Goal: Find specific page/section: Find specific page/section

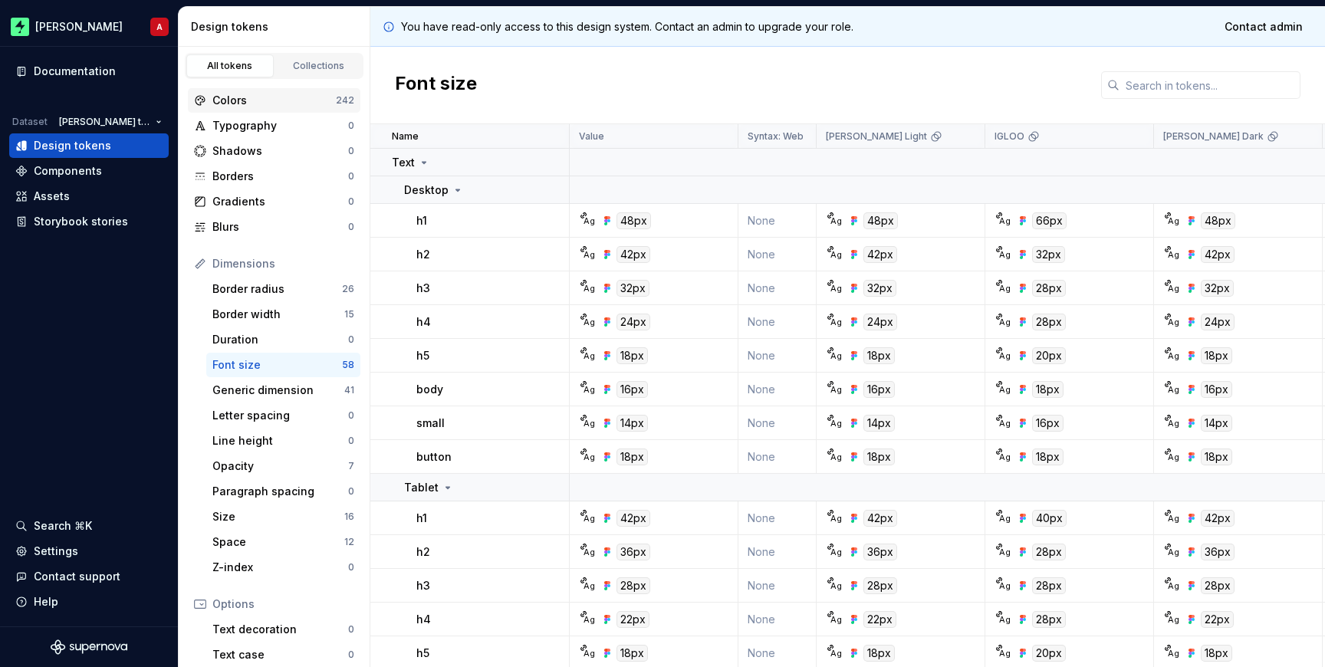
click at [251, 101] on div "Colors" at bounding box center [273, 100] width 123 height 15
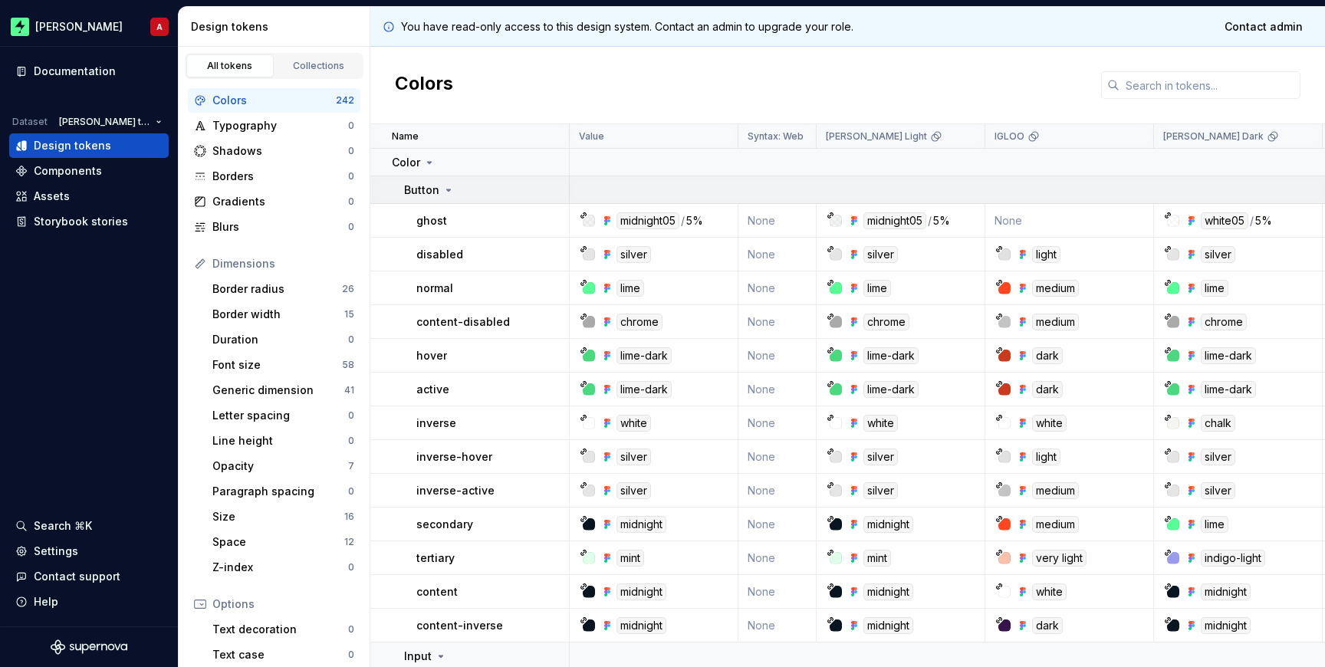
click at [451, 184] on icon at bounding box center [448, 190] width 12 height 12
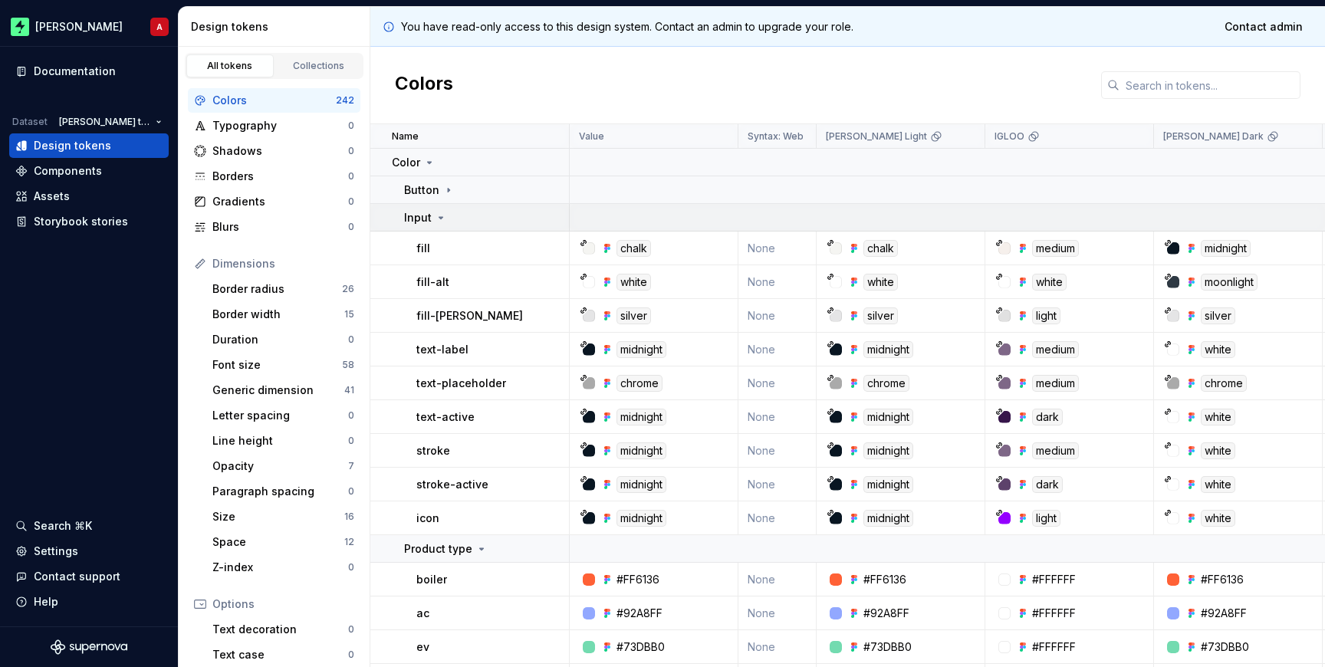
click at [439, 215] on icon at bounding box center [441, 218] width 12 height 12
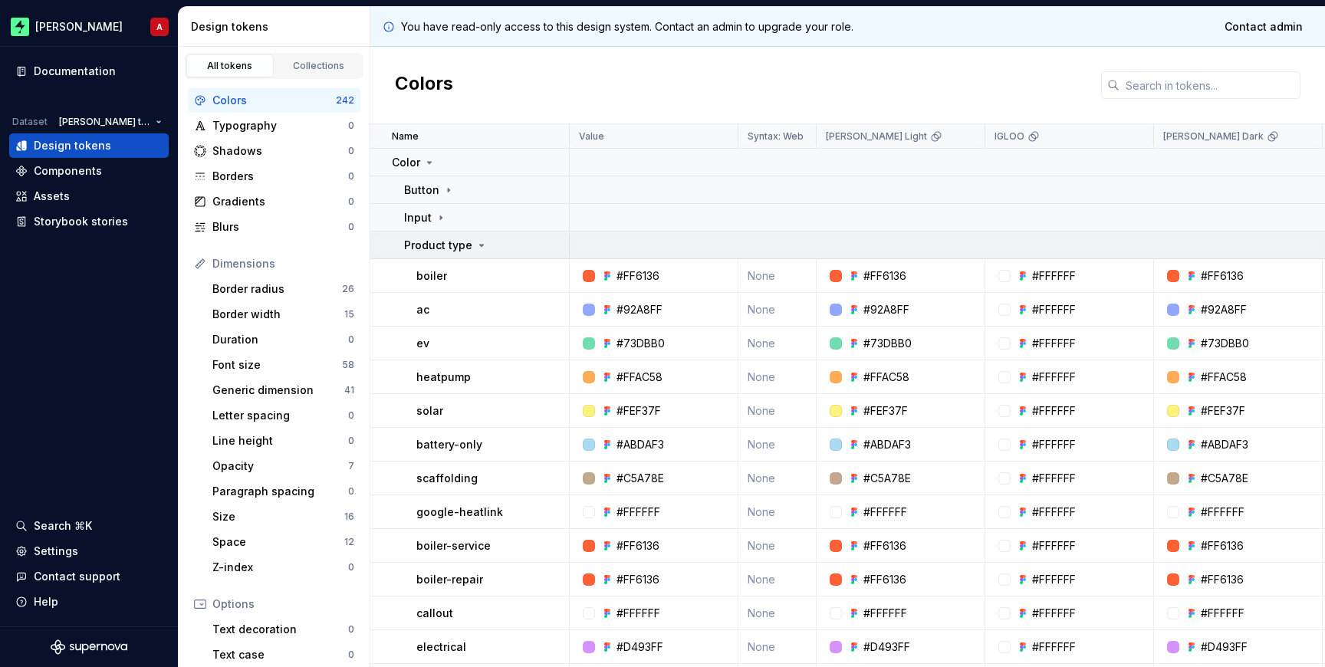
click at [478, 252] on div "Product type" at bounding box center [446, 245] width 84 height 15
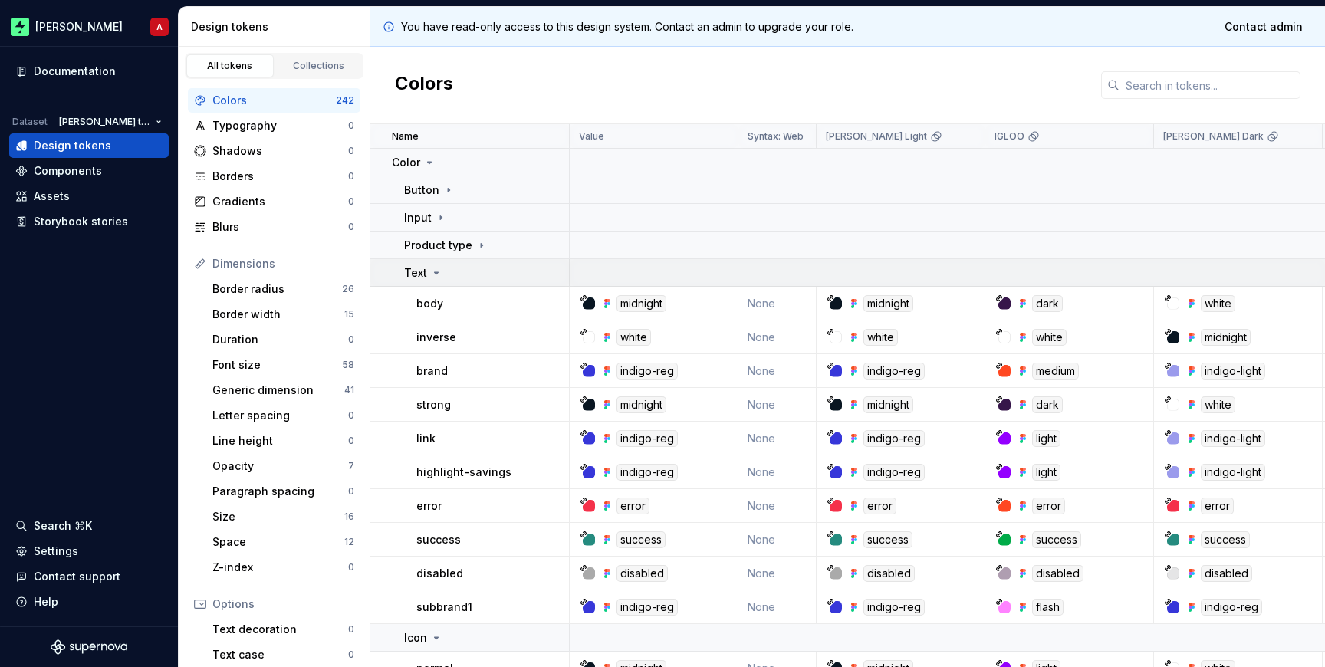
click at [438, 262] on td "Text" at bounding box center [469, 273] width 199 height 28
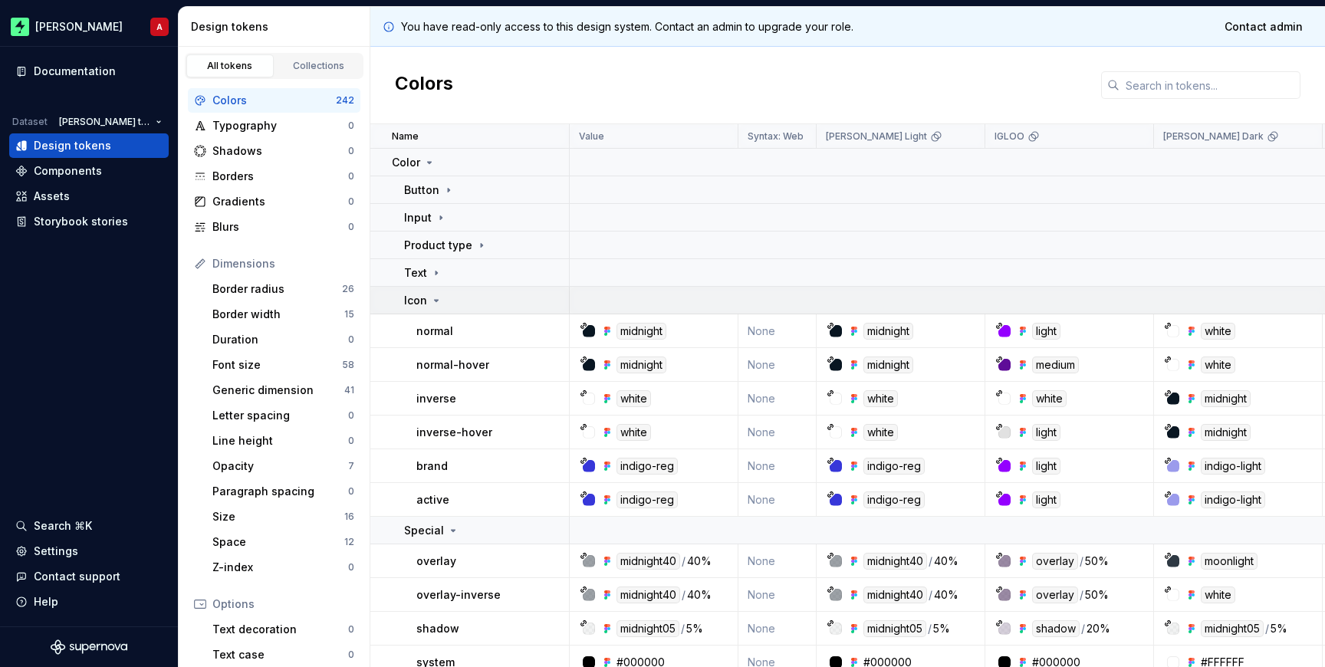
click at [432, 309] on td "Icon" at bounding box center [469, 301] width 199 height 28
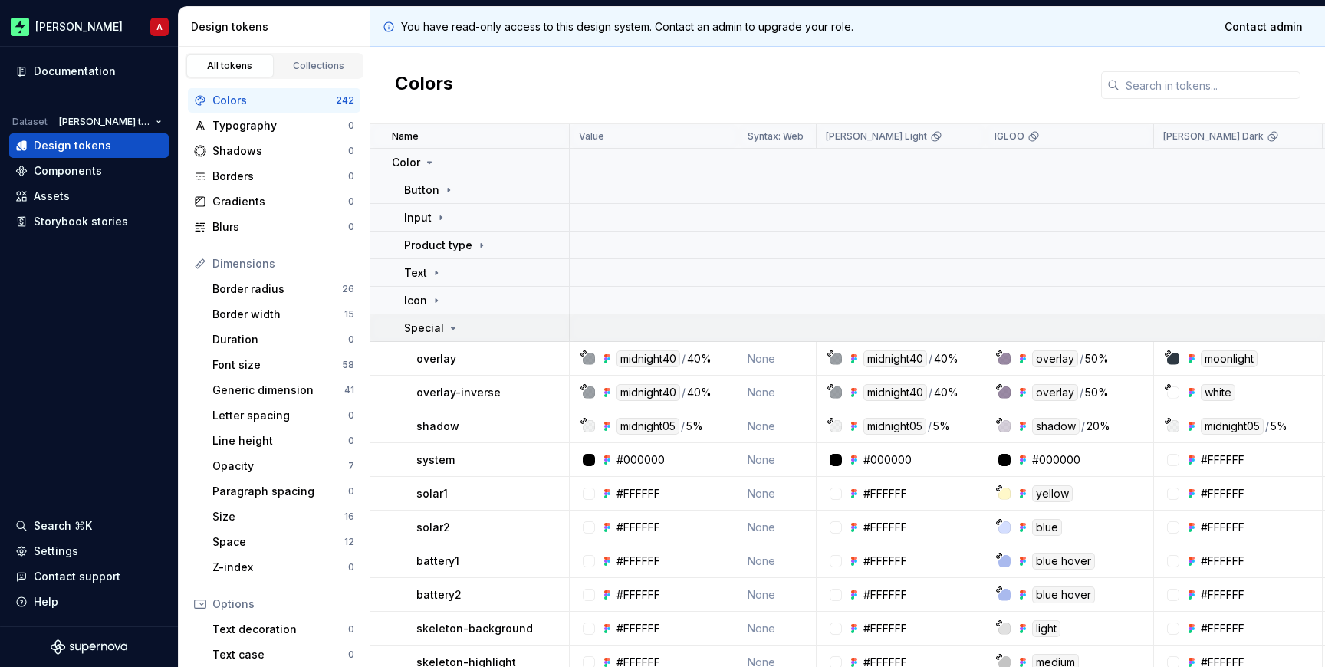
click at [432, 320] on p "Special" at bounding box center [424, 327] width 40 height 15
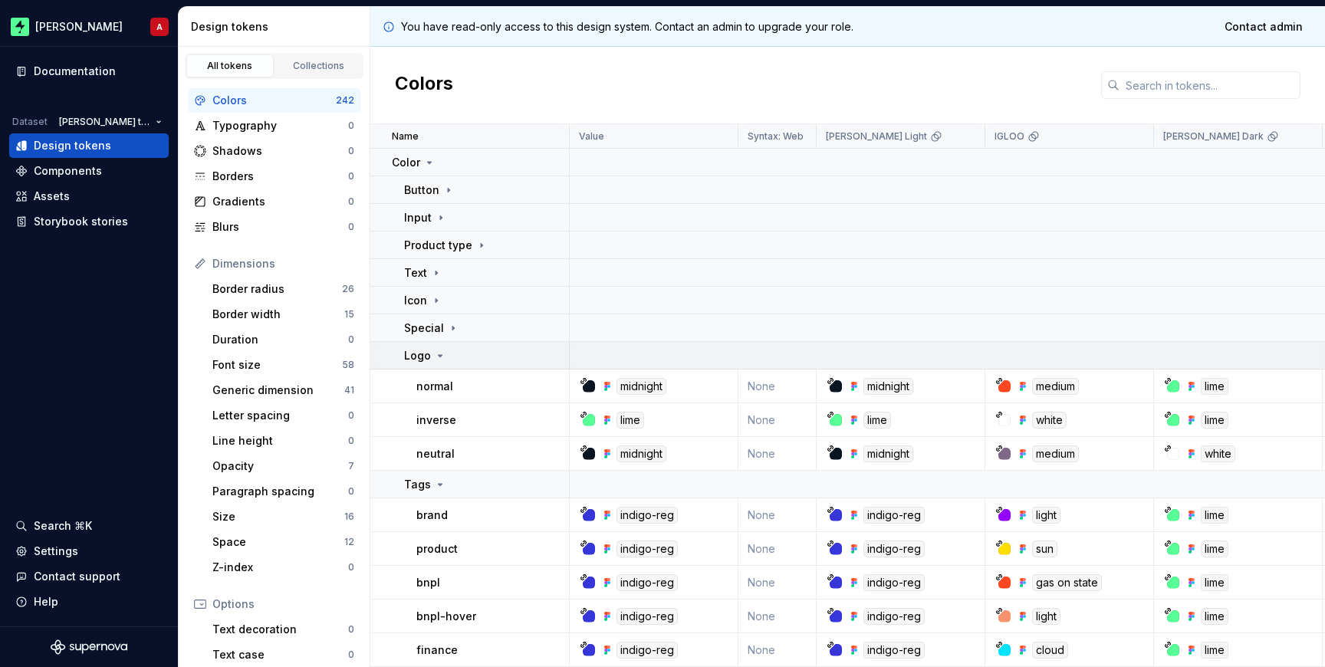
click at [434, 356] on icon at bounding box center [440, 356] width 12 height 12
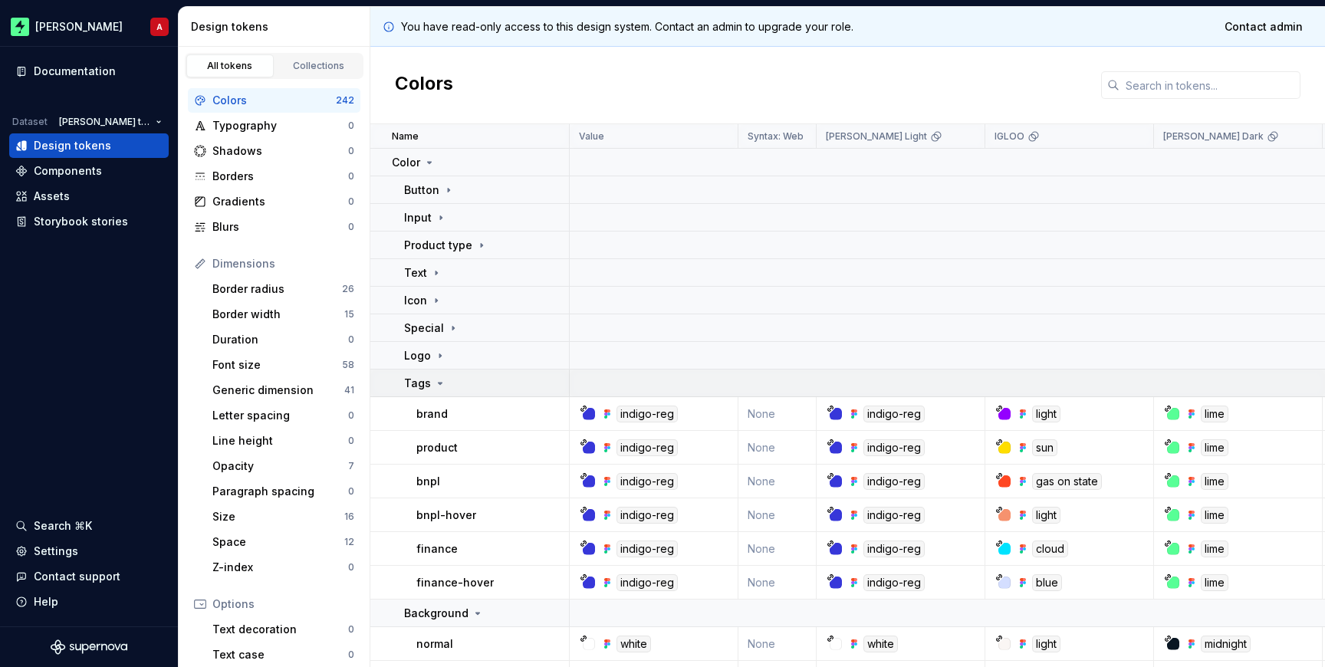
click at [428, 383] on p "Tags" at bounding box center [417, 383] width 27 height 15
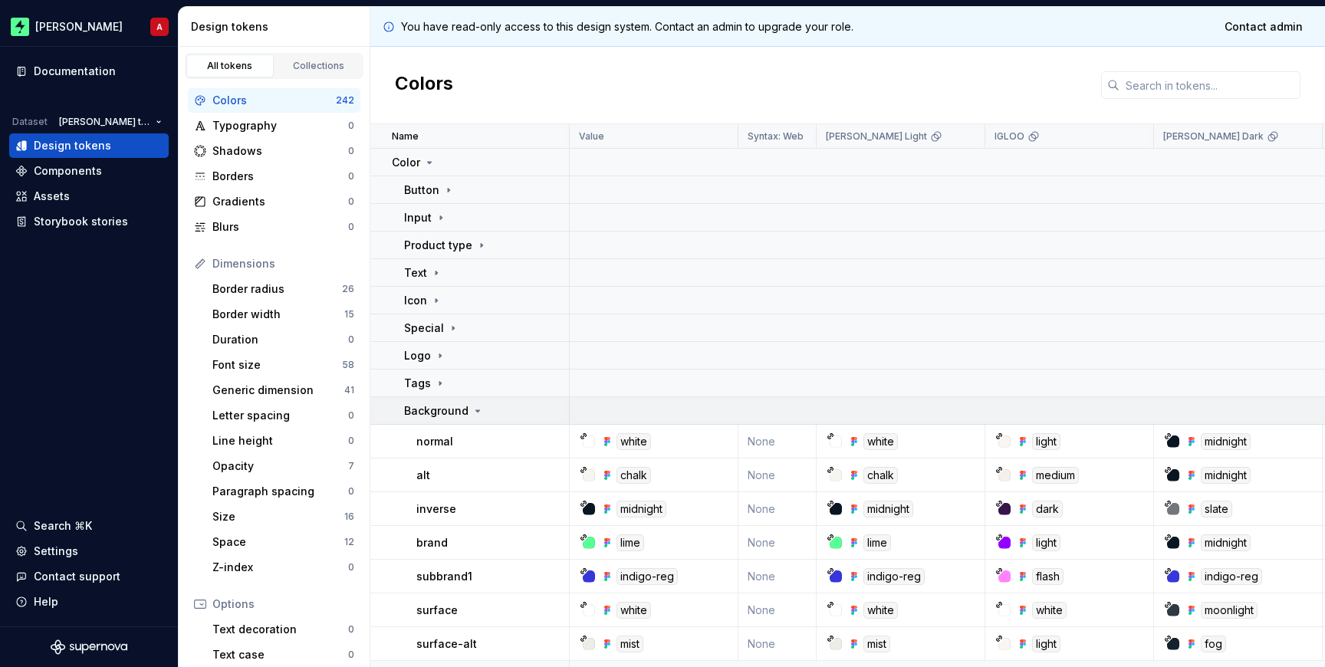
click at [426, 407] on p "Background" at bounding box center [436, 410] width 64 height 15
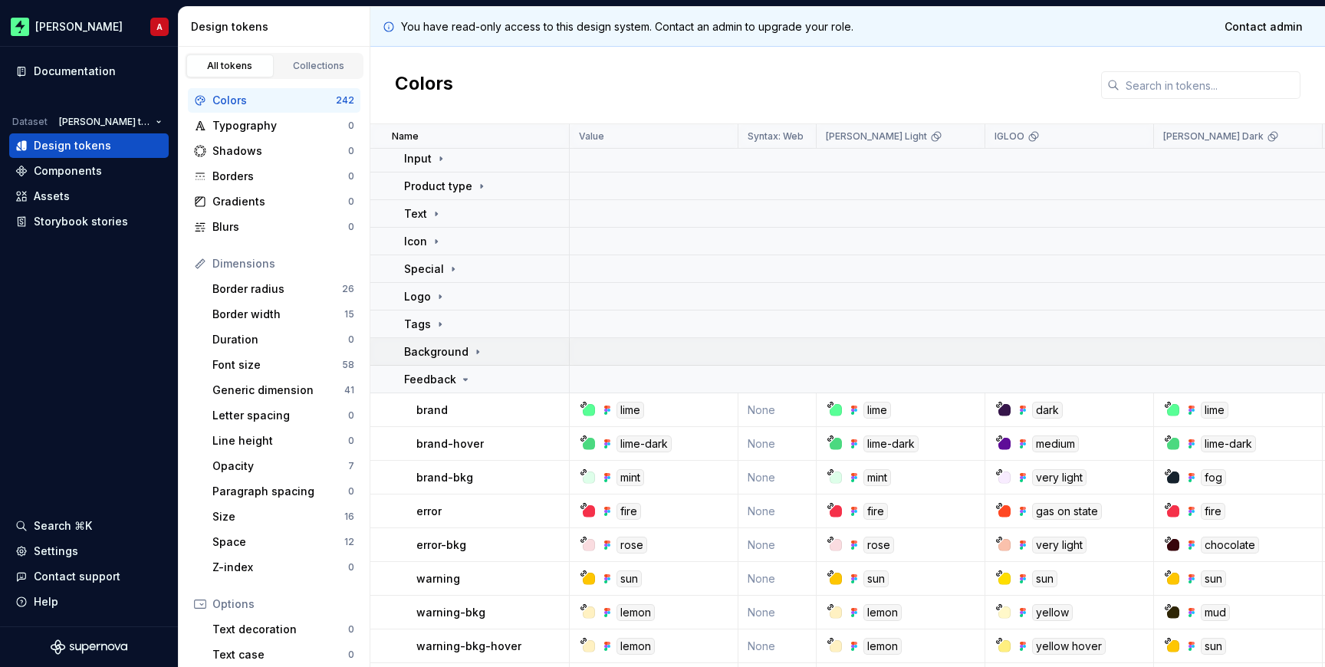
scroll to position [60, 0]
click at [433, 383] on p "Feedback" at bounding box center [430, 378] width 52 height 15
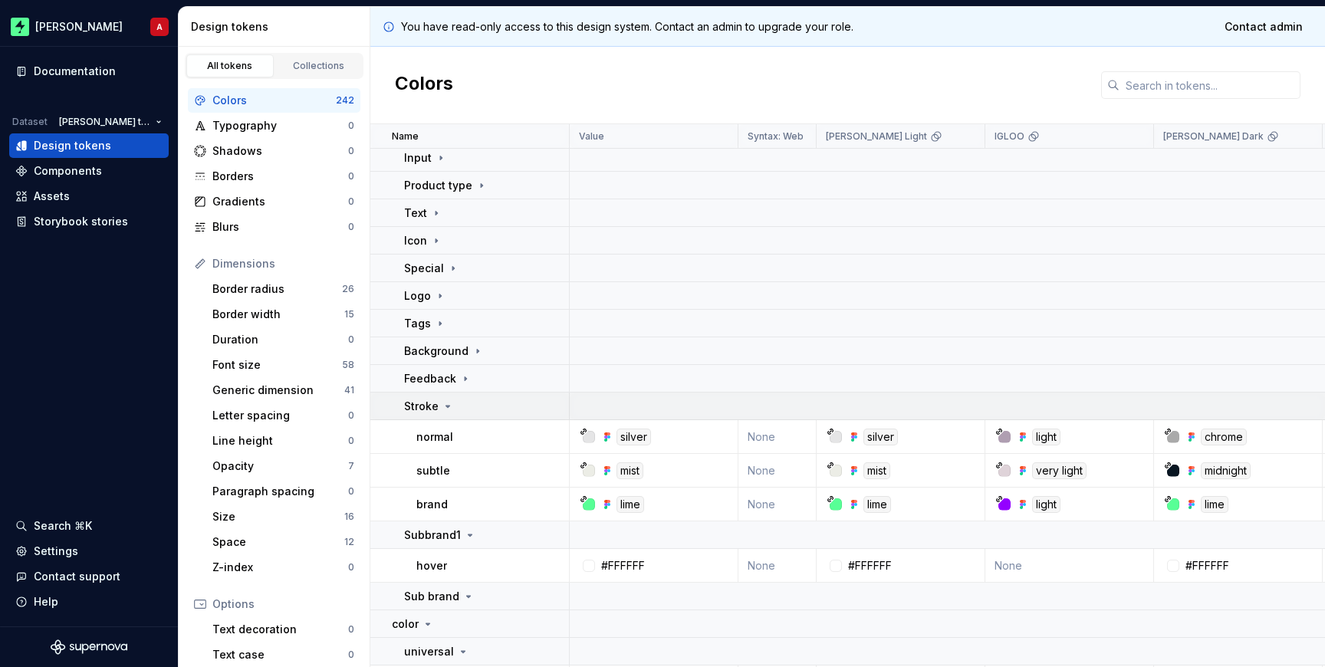
click at [427, 409] on p "Stroke" at bounding box center [421, 406] width 34 height 15
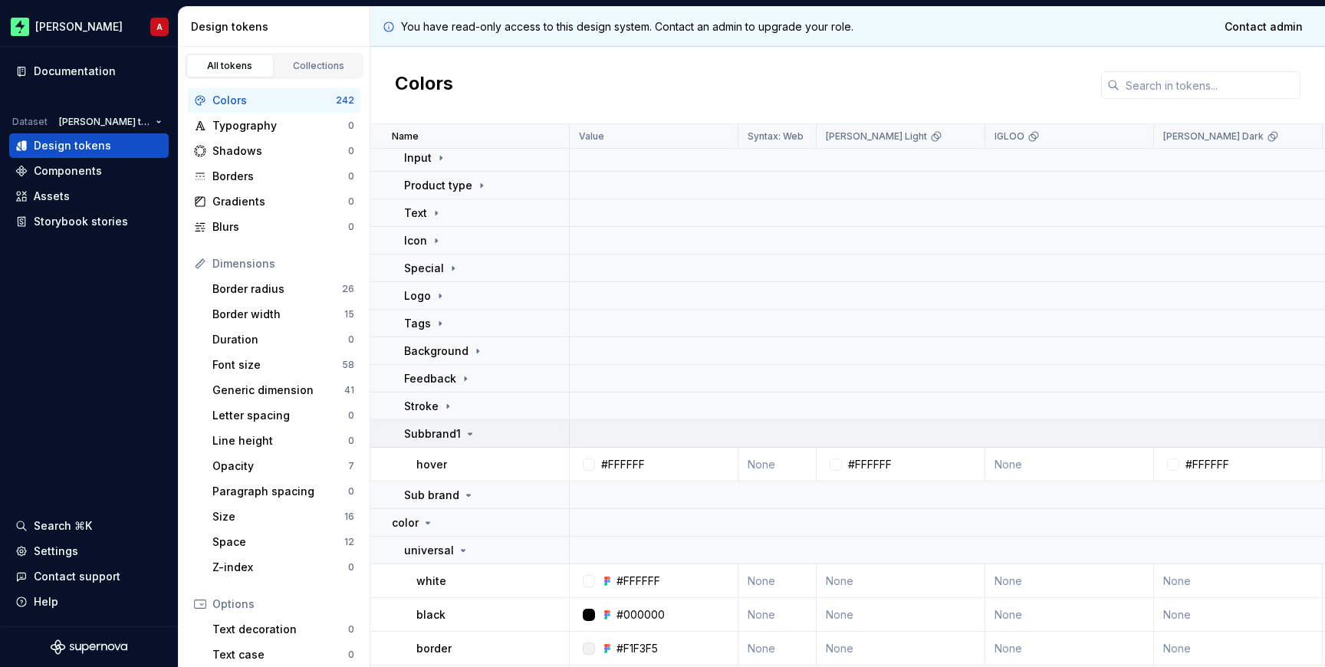
click at [435, 442] on td "Subbrand1" at bounding box center [469, 434] width 199 height 28
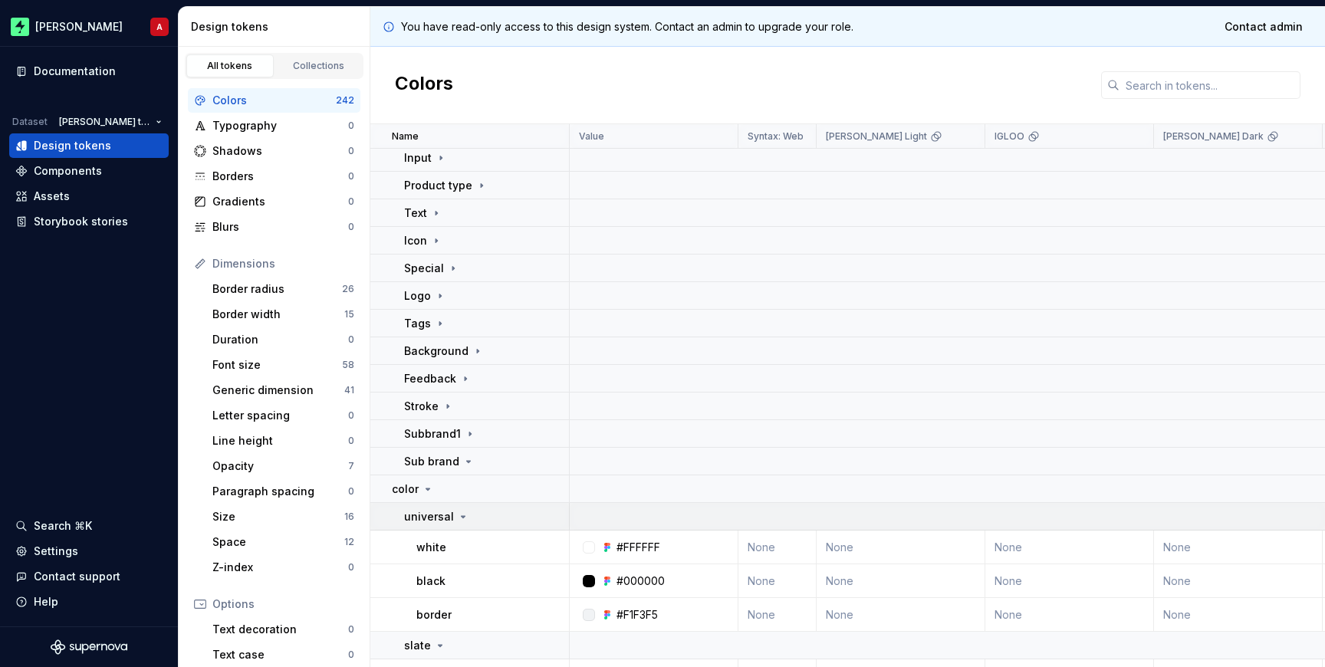
click at [443, 512] on p "universal" at bounding box center [429, 516] width 50 height 15
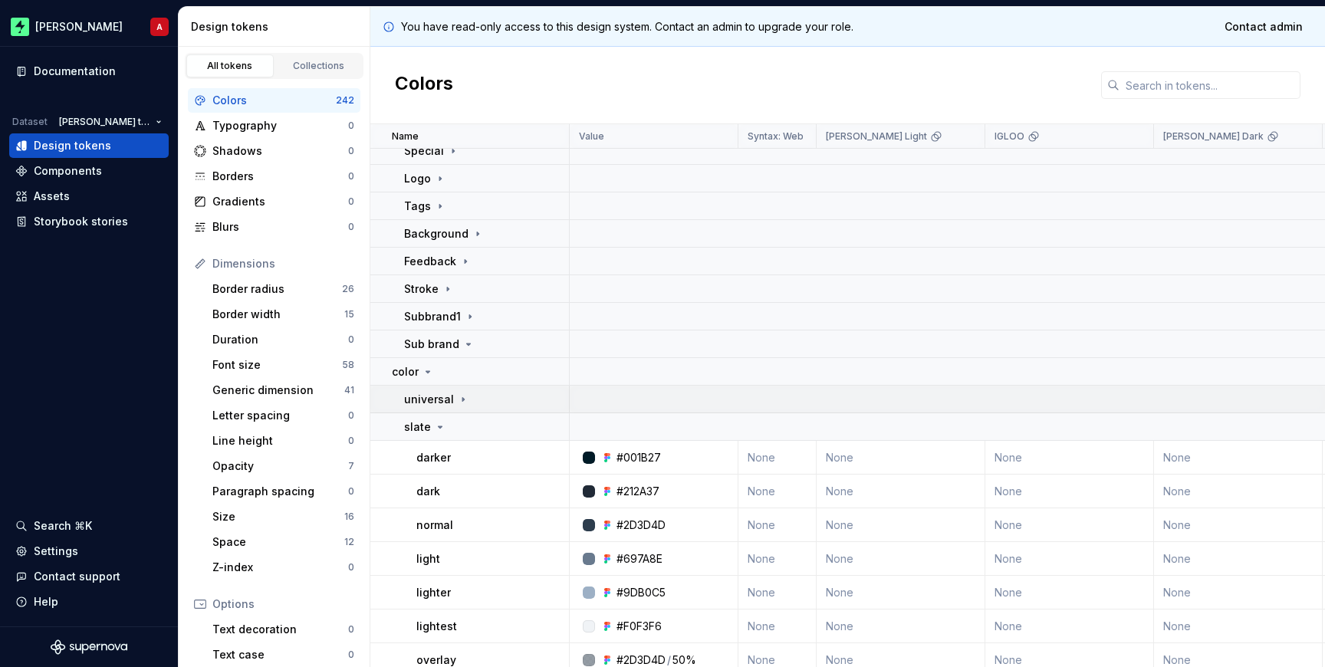
scroll to position [185, 0]
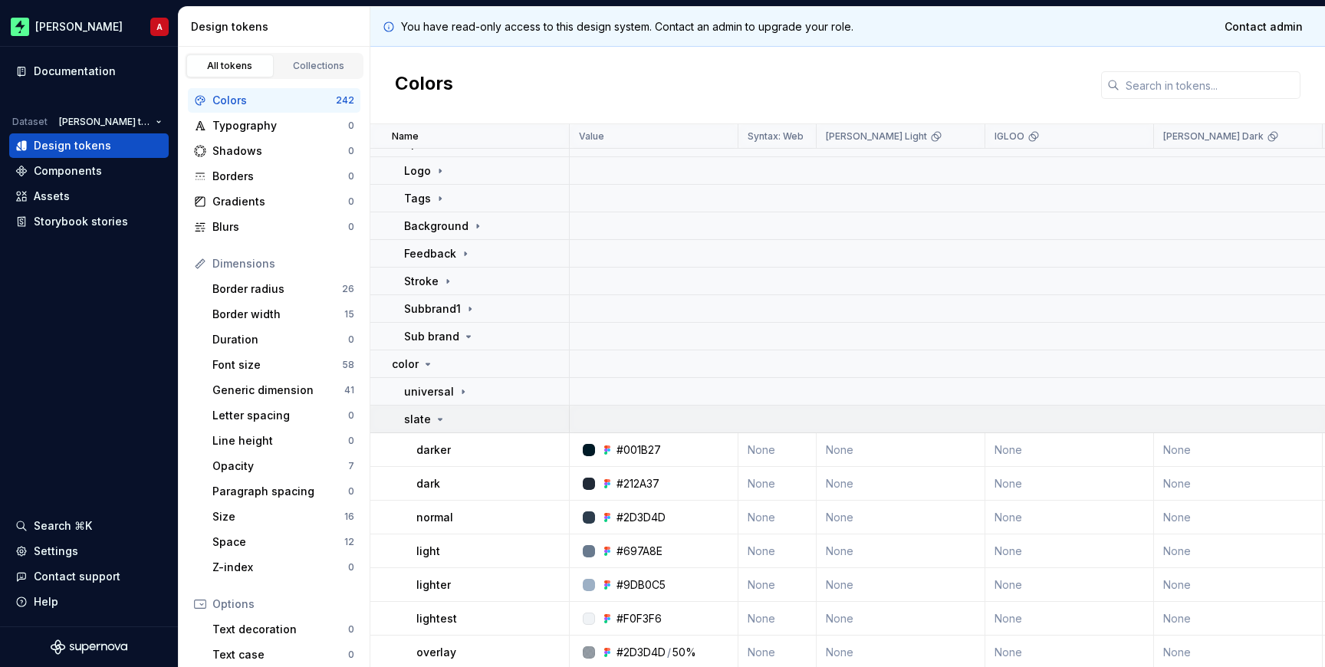
click at [425, 418] on p "slate" at bounding box center [417, 419] width 27 height 15
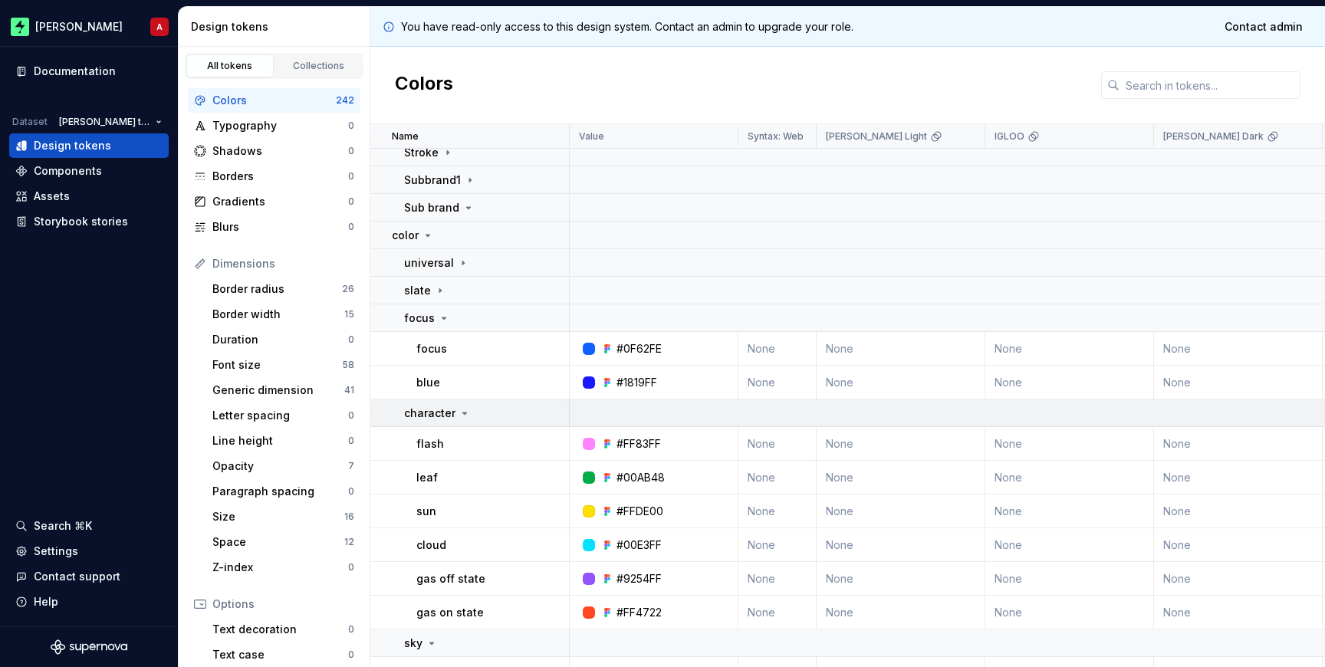
click at [431, 415] on p "character" at bounding box center [429, 413] width 51 height 15
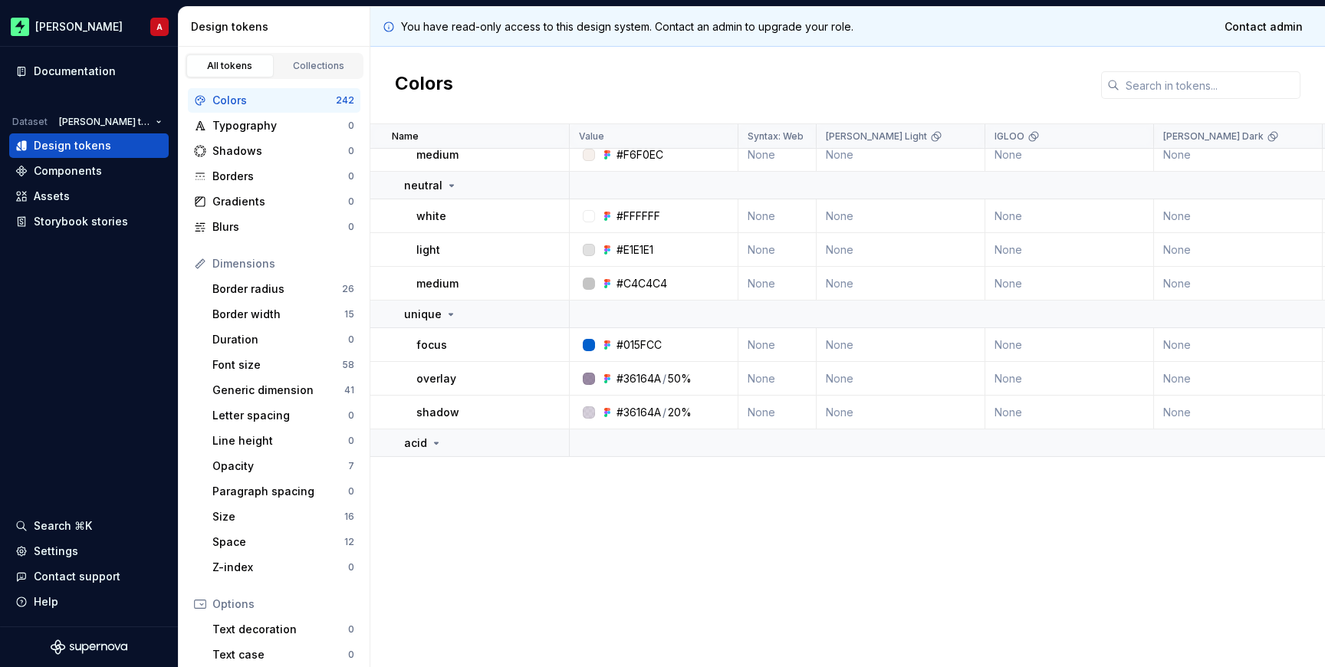
scroll to position [0, 0]
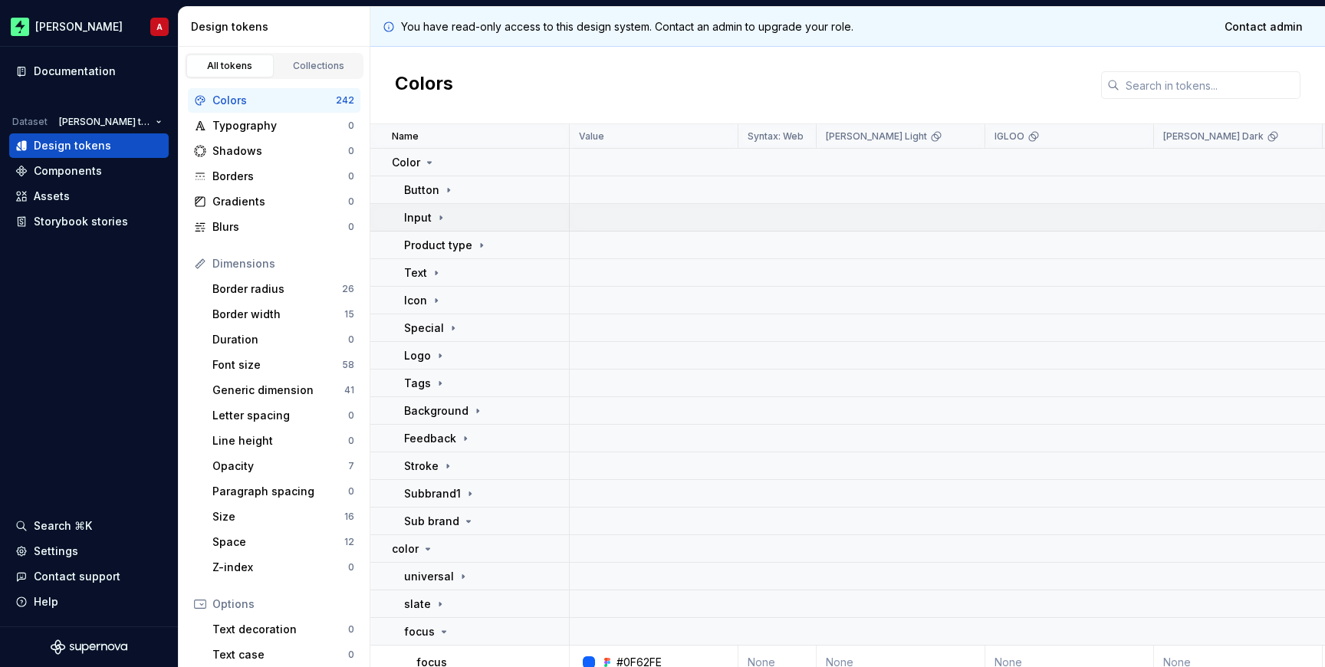
click at [432, 218] on div "Input" at bounding box center [425, 217] width 43 height 15
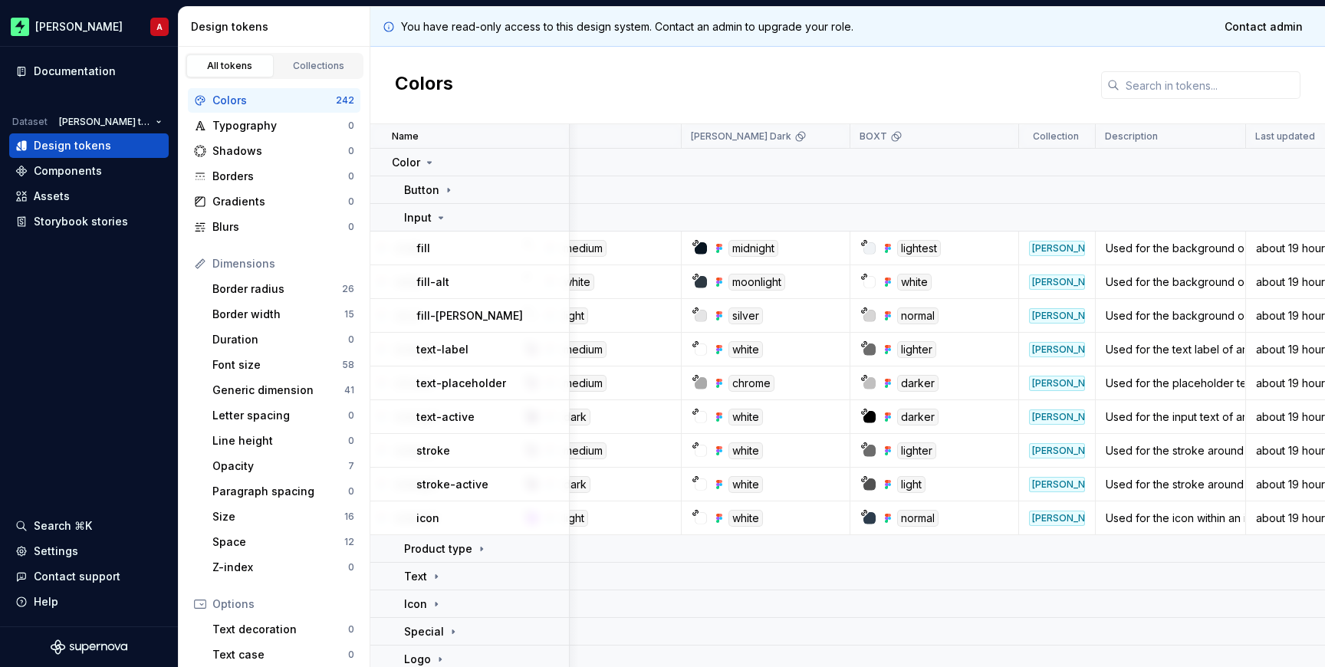
scroll to position [0, 500]
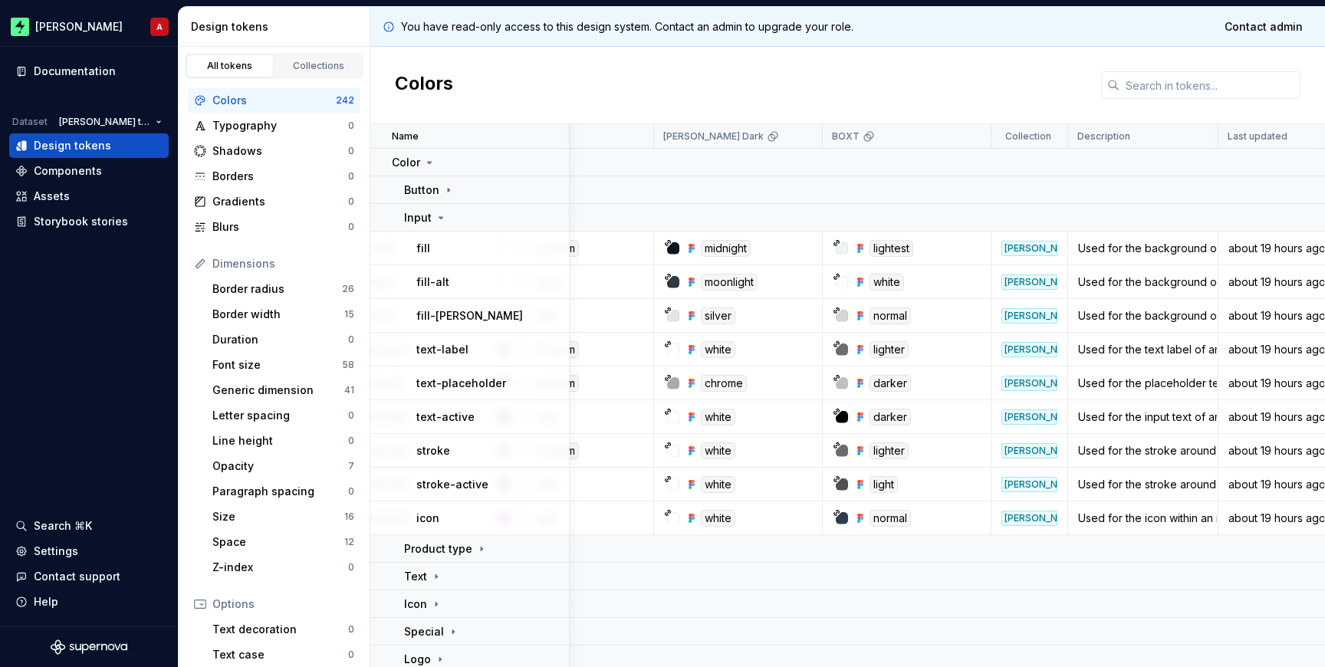
click at [840, 356] on div "lighter" at bounding box center [911, 349] width 157 height 17
click at [840, 355] on div at bounding box center [842, 349] width 12 height 12
click at [854, 348] on icon at bounding box center [860, 349] width 12 height 12
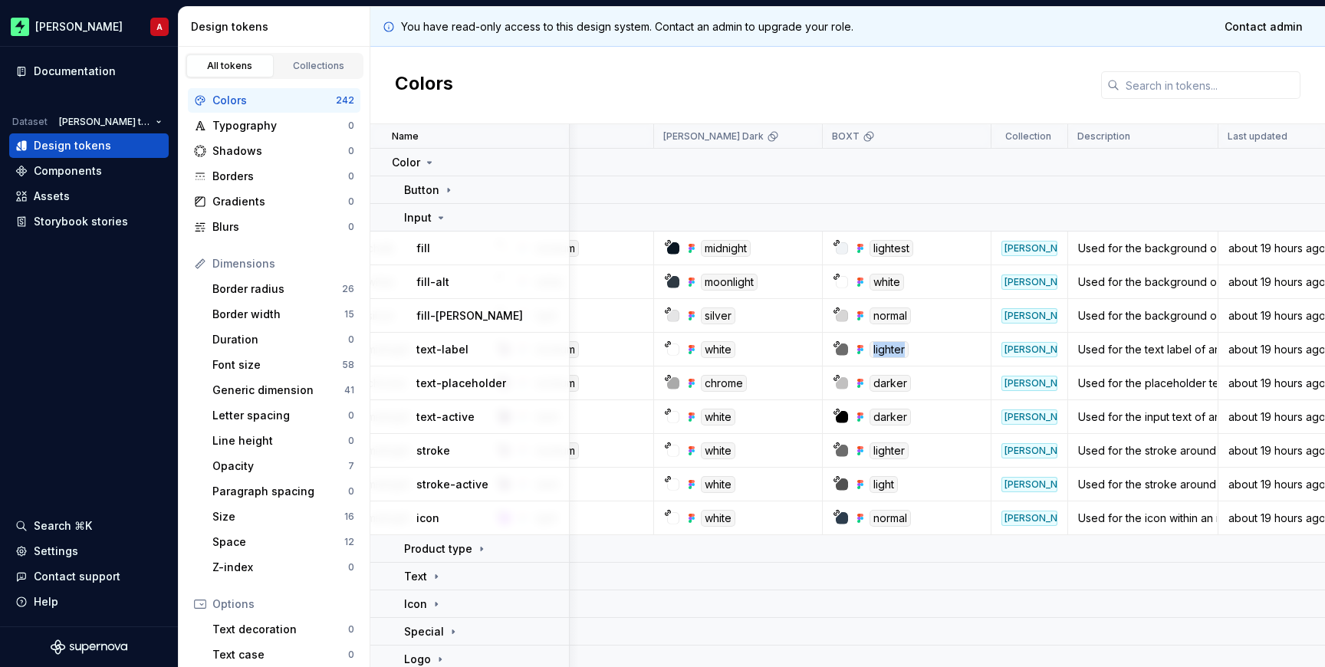
click at [882, 348] on div "lighter" at bounding box center [888, 349] width 39 height 17
click at [839, 349] on div at bounding box center [842, 349] width 12 height 12
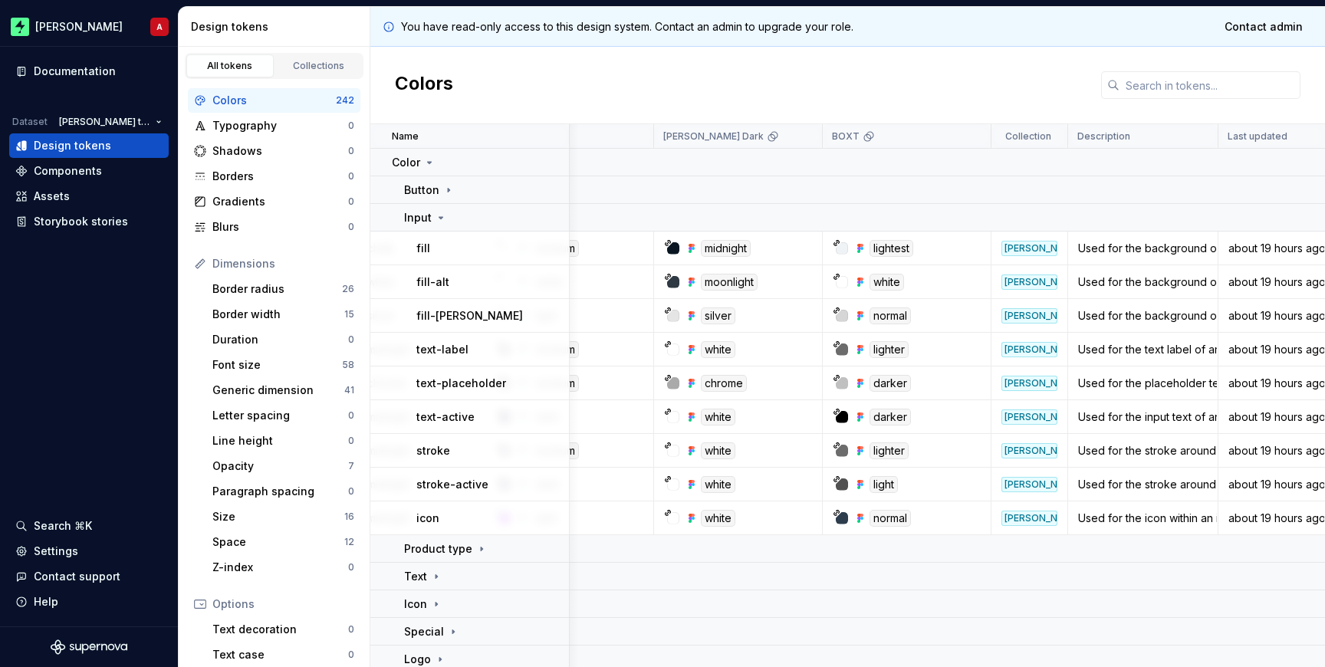
click at [839, 349] on div at bounding box center [842, 349] width 12 height 12
click at [836, 343] on icon at bounding box center [837, 344] width 8 height 8
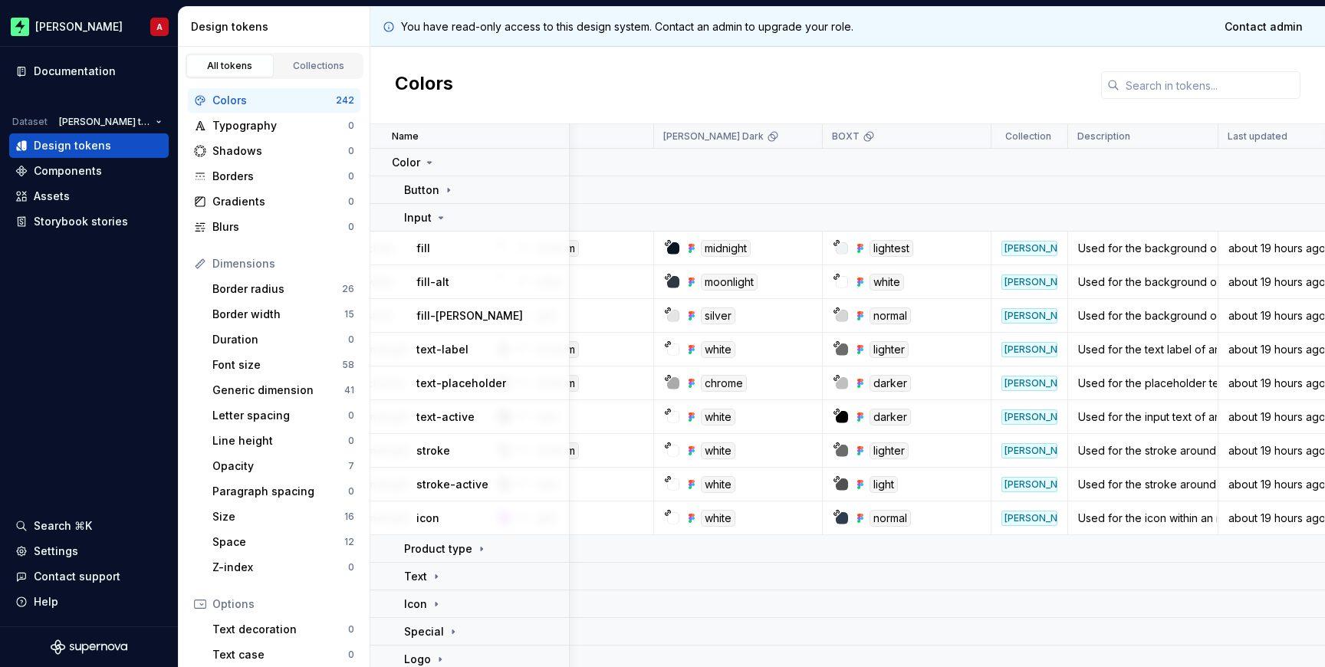
click at [836, 343] on icon at bounding box center [837, 344] width 8 height 8
click at [860, 350] on icon at bounding box center [861, 349] width 3 height 3
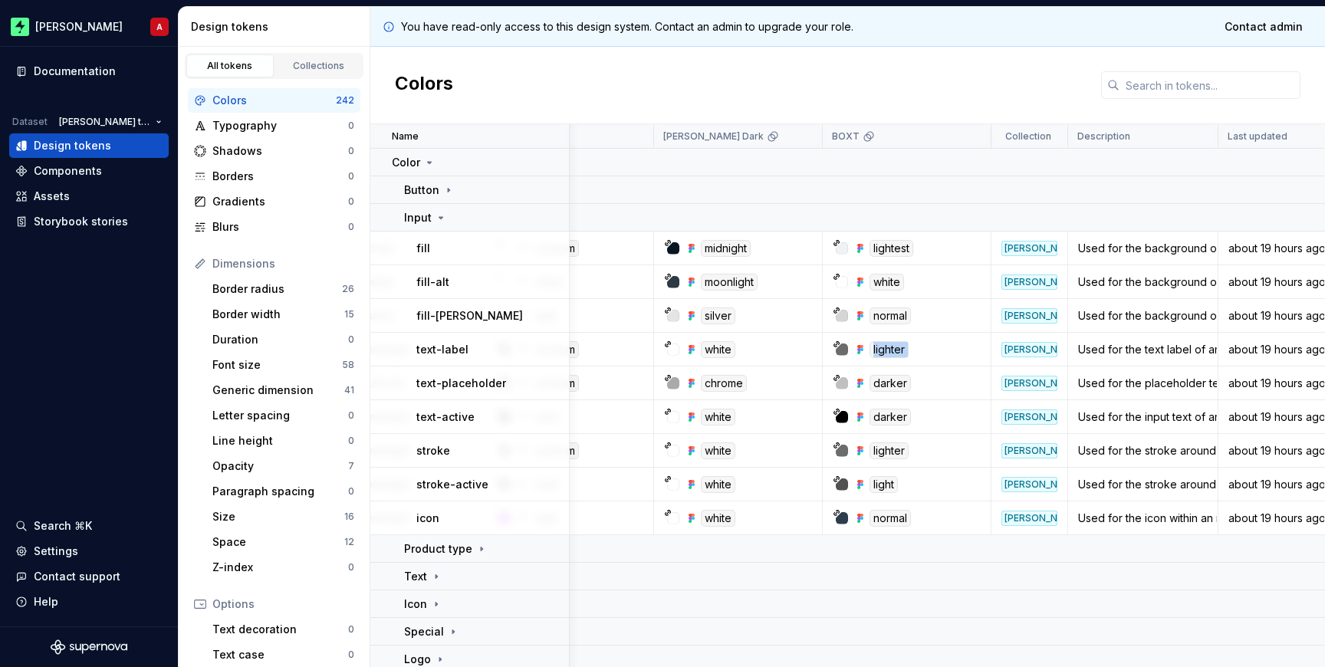
click at [887, 350] on div "lighter" at bounding box center [888, 349] width 39 height 17
click at [846, 347] on div at bounding box center [842, 349] width 12 height 12
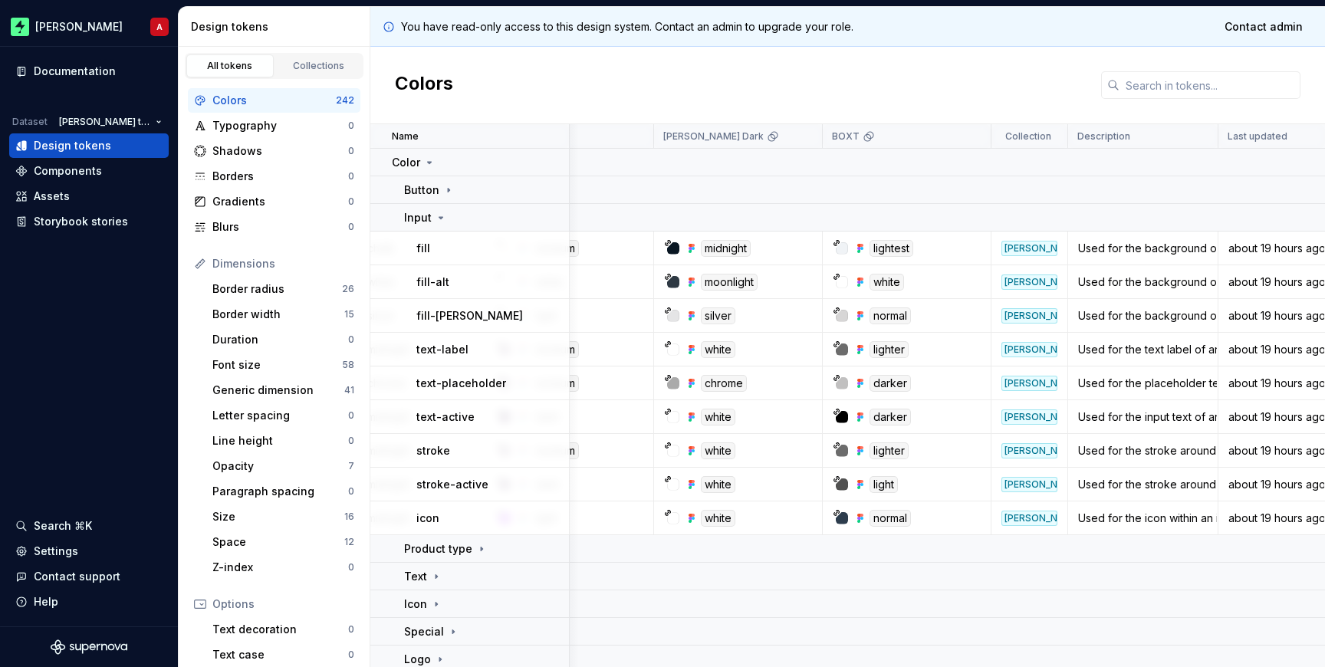
click at [846, 347] on div at bounding box center [842, 349] width 12 height 12
click at [893, 350] on div "lighter" at bounding box center [888, 349] width 39 height 17
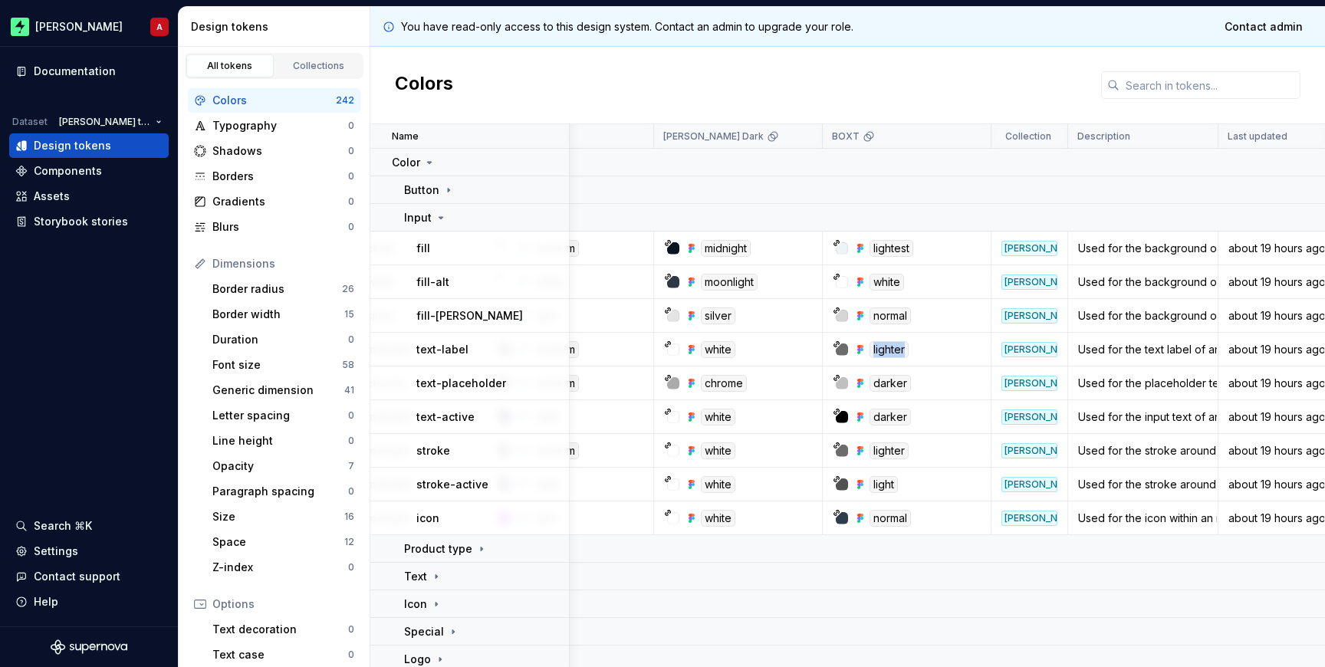
click at [893, 350] on div "lighter" at bounding box center [888, 349] width 39 height 17
click at [919, 350] on div "lighter" at bounding box center [911, 349] width 157 height 17
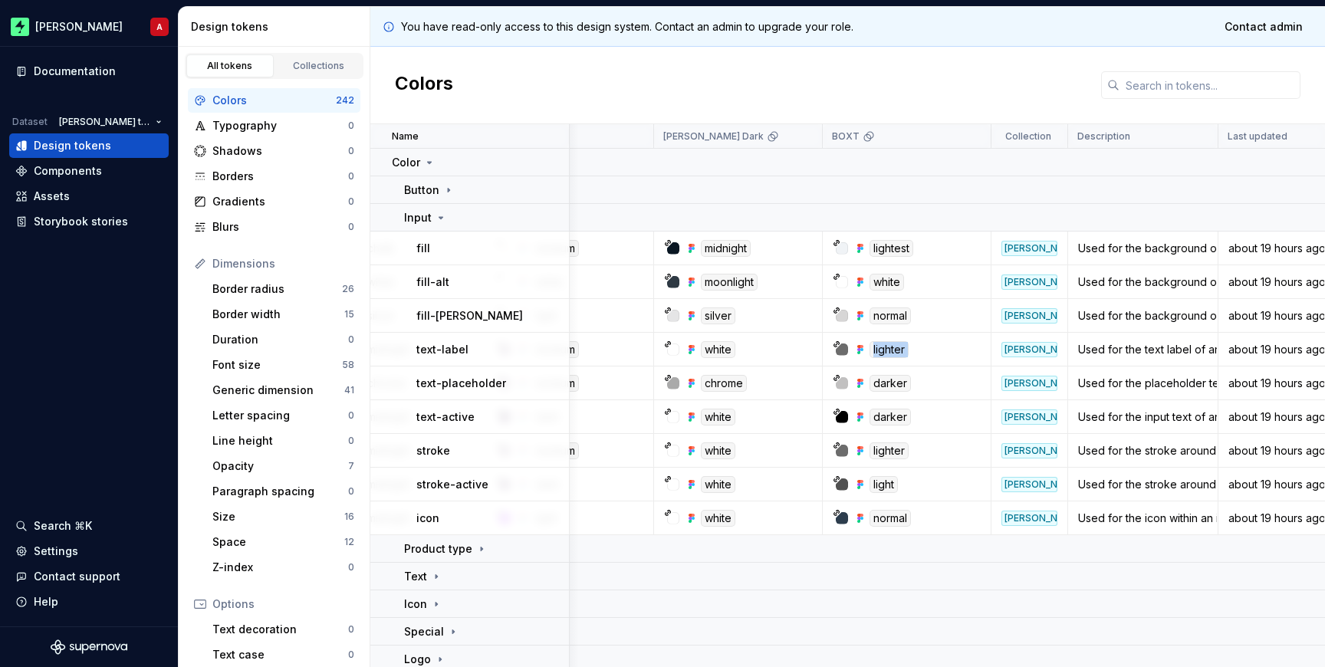
click at [919, 350] on div "lighter" at bounding box center [911, 349] width 157 height 17
click at [813, 372] on td "chrome" at bounding box center [738, 383] width 169 height 34
click at [846, 360] on td "lighter" at bounding box center [907, 350] width 169 height 34
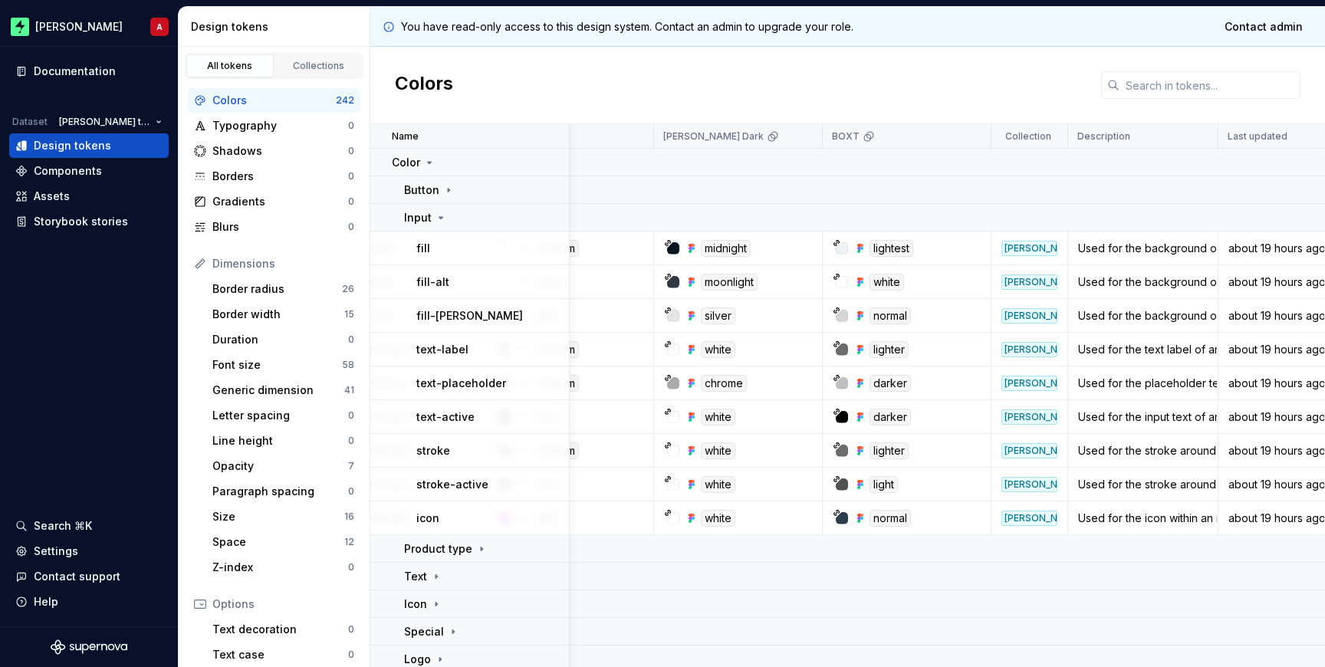
click at [846, 360] on td "lighter" at bounding box center [907, 350] width 169 height 34
click at [843, 351] on div at bounding box center [842, 349] width 12 height 12
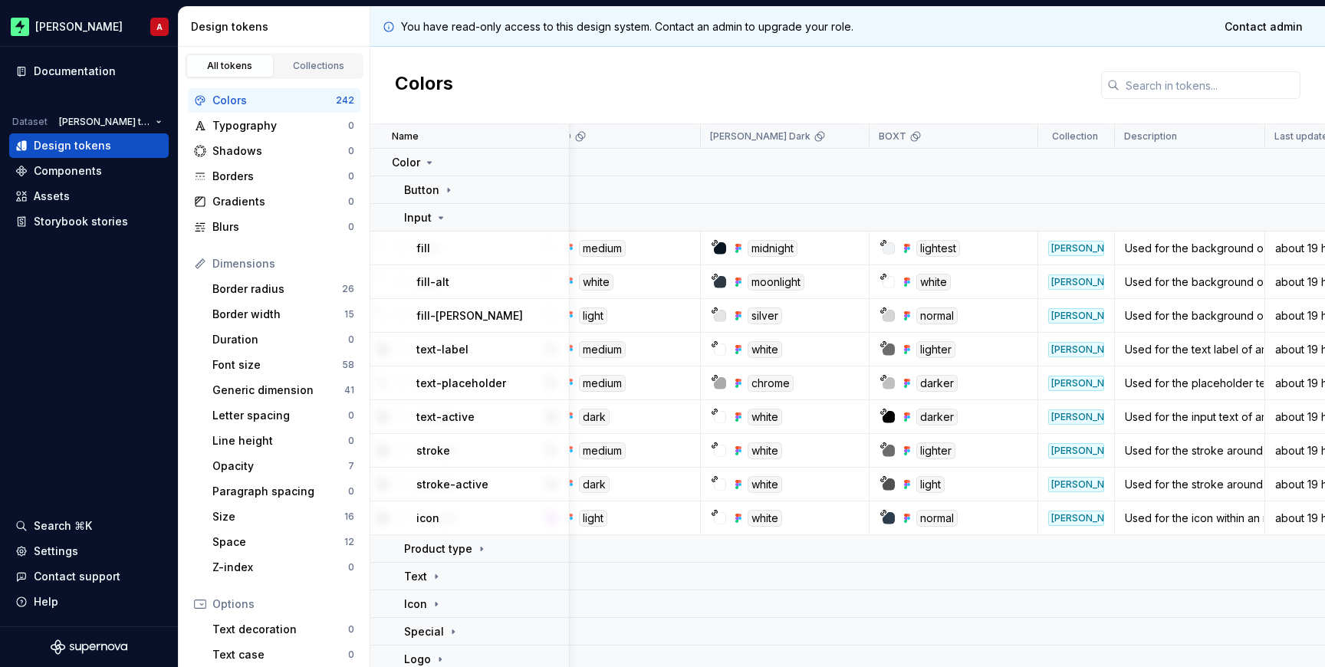
scroll to position [0, 448]
click at [438, 577] on icon at bounding box center [436, 576] width 12 height 12
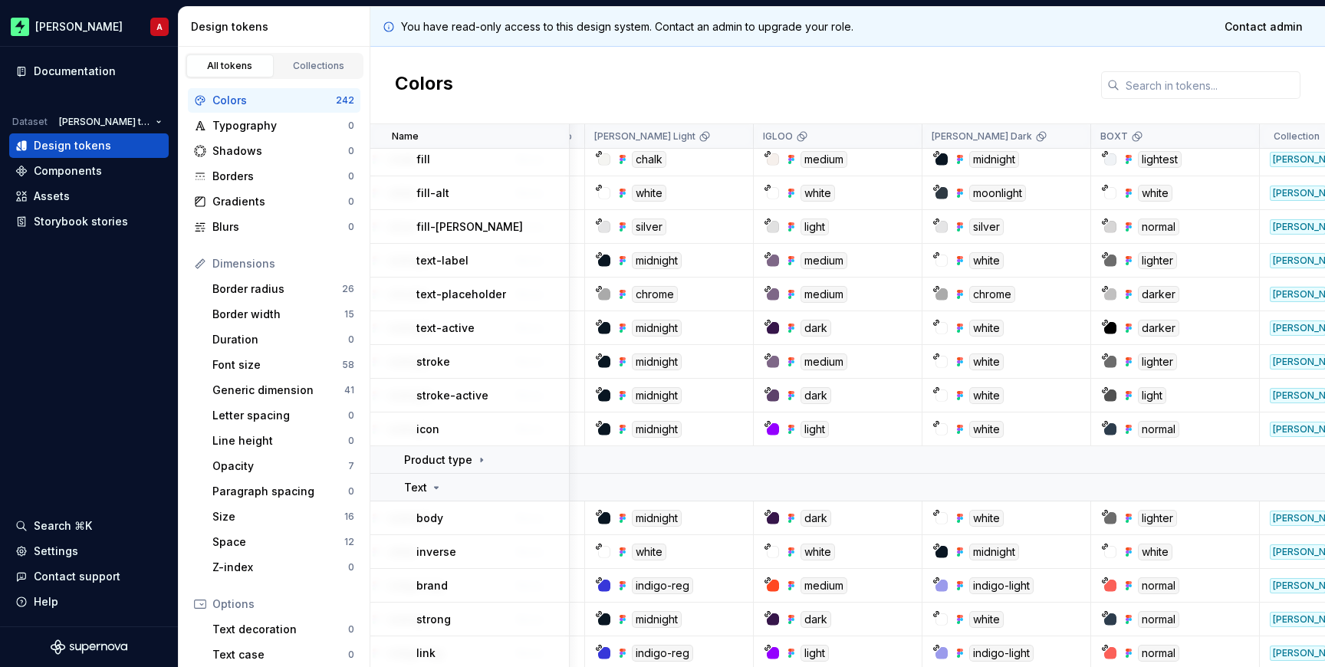
scroll to position [0, 232]
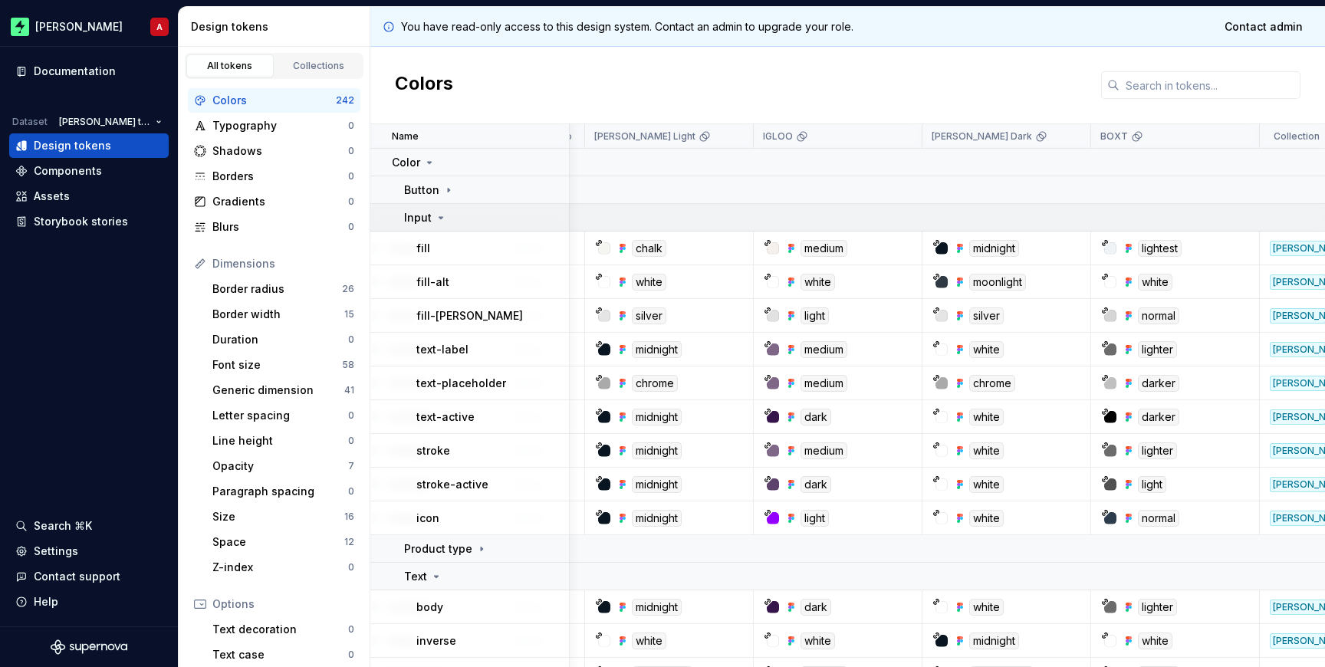
click at [438, 222] on icon at bounding box center [441, 218] width 12 height 12
